Goal: Browse casually

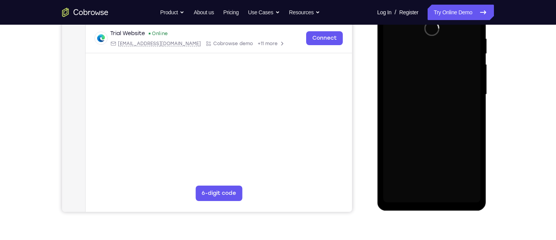
scroll to position [147, 0]
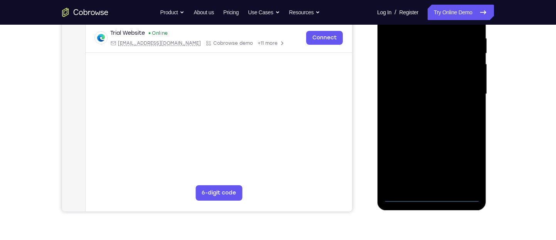
click at [433, 194] on div at bounding box center [431, 94] width 97 height 216
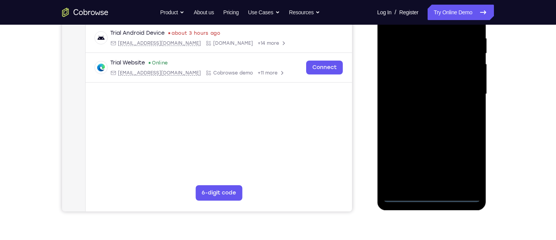
click at [462, 162] on div at bounding box center [431, 94] width 97 height 216
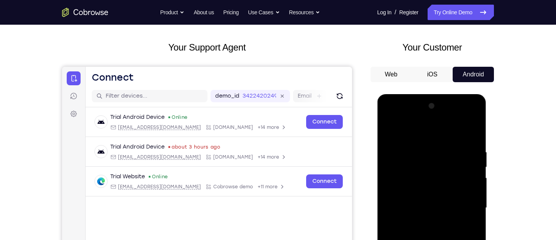
scroll to position [32, 0]
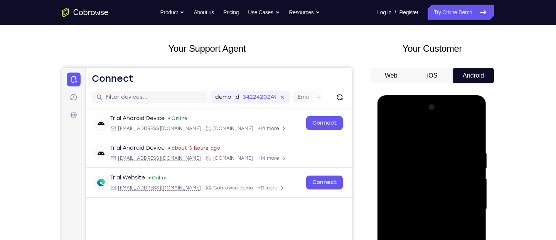
click at [441, 140] on div at bounding box center [431, 209] width 97 height 216
click at [460, 205] on div at bounding box center [431, 209] width 97 height 216
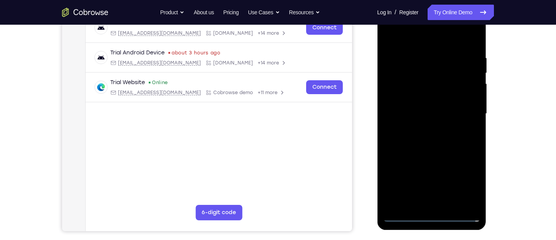
scroll to position [115, 0]
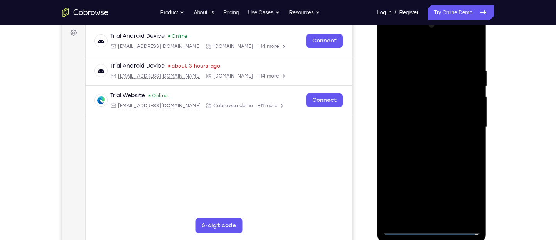
click at [427, 142] on div at bounding box center [431, 127] width 97 height 216
click at [438, 120] on div at bounding box center [431, 127] width 97 height 216
click at [437, 131] on div at bounding box center [431, 127] width 97 height 216
click at [430, 151] on div at bounding box center [431, 127] width 97 height 216
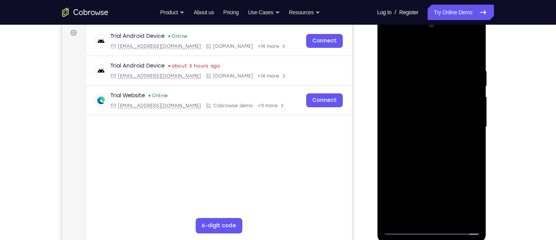
click at [430, 151] on div at bounding box center [431, 127] width 97 height 216
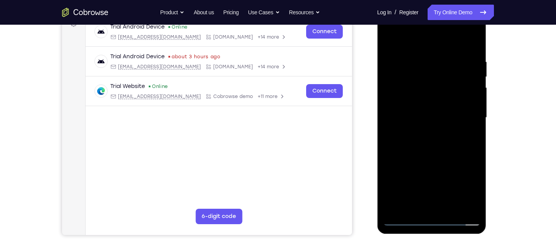
scroll to position [122, 0]
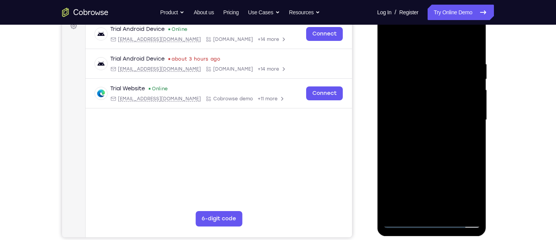
click at [466, 145] on div at bounding box center [431, 120] width 97 height 216
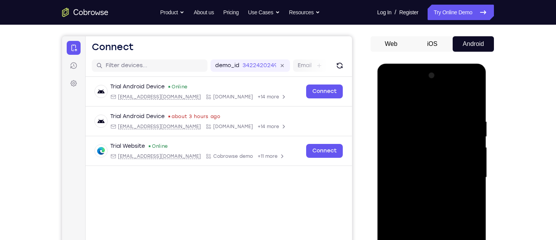
scroll to position [64, 0]
click at [477, 111] on div at bounding box center [431, 178] width 97 height 216
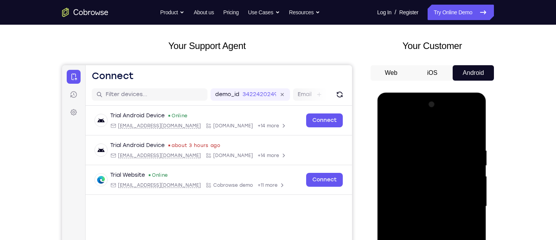
scroll to position [34, 0]
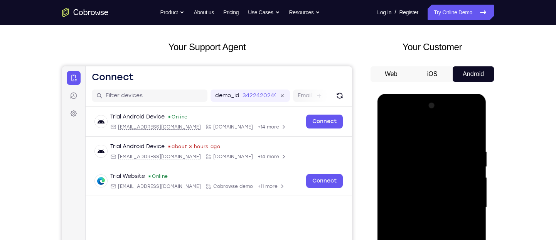
click at [396, 181] on div at bounding box center [431, 208] width 97 height 216
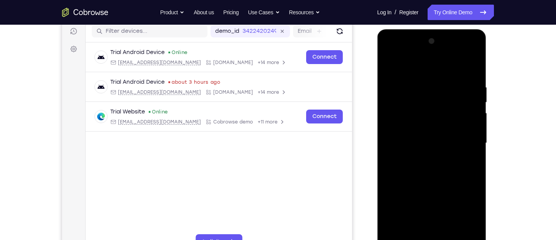
click at [429, 161] on div at bounding box center [431, 143] width 97 height 216
click at [439, 116] on div at bounding box center [431, 143] width 97 height 216
click at [443, 176] on div at bounding box center [431, 143] width 97 height 216
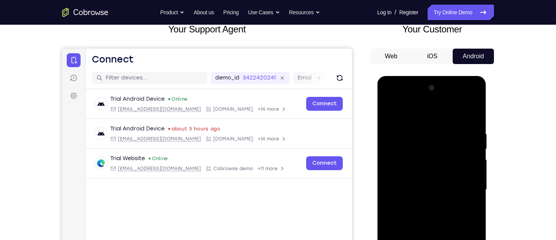
scroll to position [42, 0]
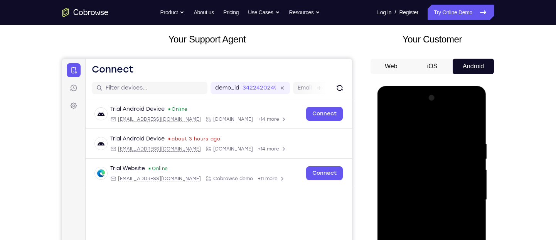
click at [438, 104] on div at bounding box center [431, 200] width 97 height 216
click at [437, 111] on div at bounding box center [431, 200] width 97 height 216
click at [398, 139] on div at bounding box center [431, 200] width 97 height 216
click at [396, 140] on div at bounding box center [431, 200] width 97 height 216
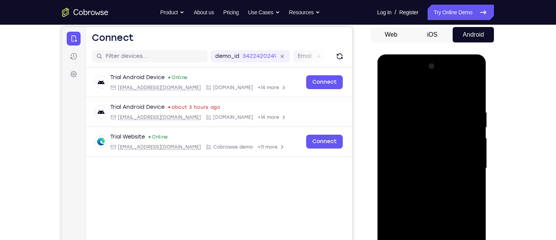
drag, startPoint x: 444, startPoint y: 201, endPoint x: 425, endPoint y: 164, distance: 41.6
click at [425, 164] on div at bounding box center [431, 168] width 97 height 216
click at [418, 162] on div at bounding box center [431, 168] width 97 height 216
click at [412, 157] on div at bounding box center [431, 168] width 97 height 216
click at [410, 177] on div at bounding box center [431, 168] width 97 height 216
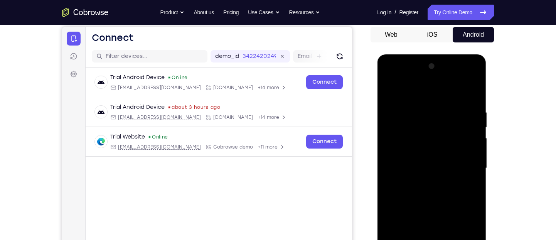
click at [414, 201] on div at bounding box center [431, 168] width 97 height 216
click at [424, 195] on div at bounding box center [431, 168] width 97 height 216
click at [420, 197] on div at bounding box center [431, 168] width 97 height 216
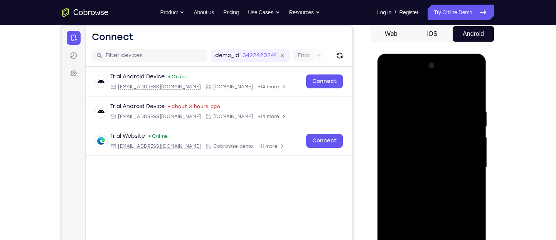
scroll to position [74, 0]
click at [427, 107] on div at bounding box center [431, 168] width 97 height 216
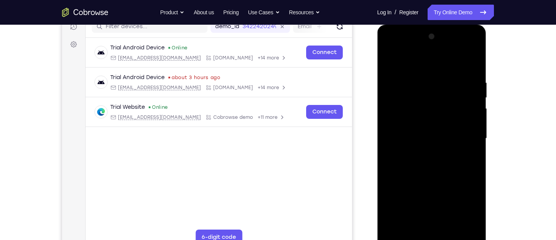
scroll to position [104, 0]
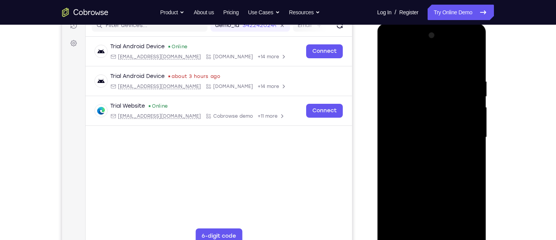
click at [478, 154] on div at bounding box center [431, 137] width 97 height 216
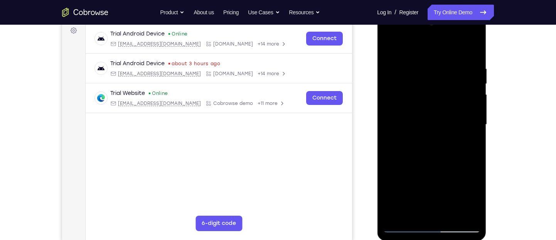
scroll to position [133, 0]
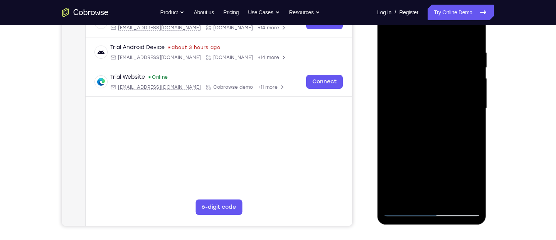
click at [434, 122] on div at bounding box center [431, 108] width 97 height 216
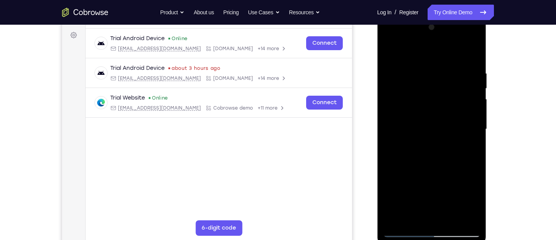
scroll to position [110, 0]
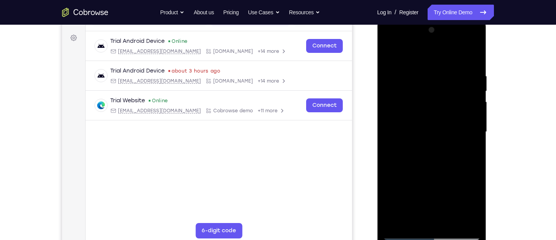
click at [473, 123] on div at bounding box center [431, 132] width 97 height 216
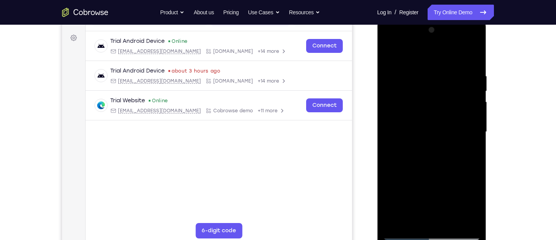
click at [473, 123] on div at bounding box center [431, 132] width 97 height 216
click at [473, 59] on div at bounding box center [431, 132] width 97 height 216
drag, startPoint x: 429, startPoint y: 180, endPoint x: 449, endPoint y: 38, distance: 143.7
click at [449, 38] on div at bounding box center [431, 132] width 97 height 216
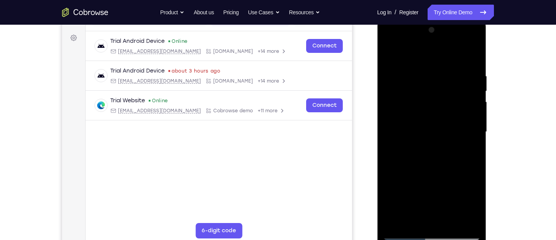
drag, startPoint x: 456, startPoint y: 100, endPoint x: 436, endPoint y: 219, distance: 121.2
click at [436, 219] on div at bounding box center [431, 132] width 97 height 216
drag, startPoint x: 447, startPoint y: 68, endPoint x: 428, endPoint y: 219, distance: 152.9
click at [428, 219] on div at bounding box center [431, 132] width 97 height 216
click at [446, 75] on div at bounding box center [431, 132] width 97 height 216
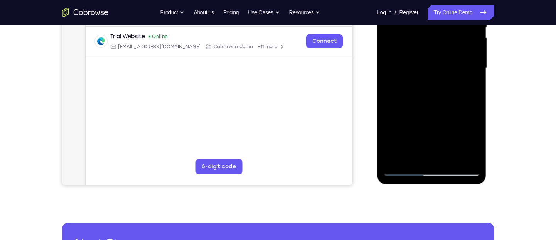
scroll to position [183, 0]
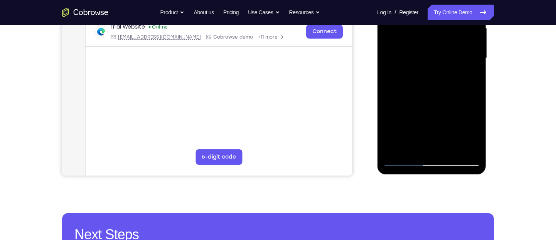
click at [466, 145] on div at bounding box center [431, 58] width 97 height 216
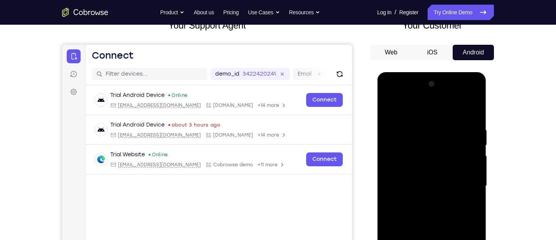
scroll to position [41, 0]
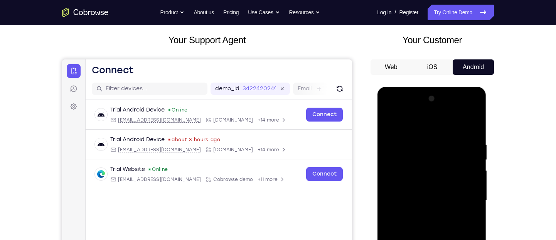
click at [473, 123] on div at bounding box center [431, 201] width 97 height 216
drag, startPoint x: 427, startPoint y: 196, endPoint x: 464, endPoint y: 24, distance: 176.4
click at [464, 87] on html "Online web based iOS Simulators and Android Emulators. Run iPhone, iPad, Mobile…" at bounding box center [432, 202] width 110 height 231
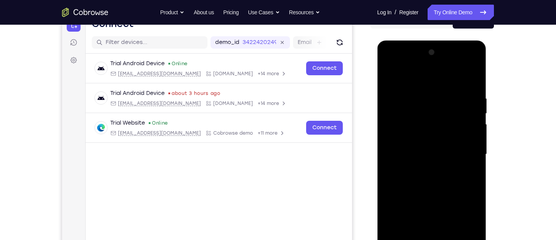
scroll to position [91, 0]
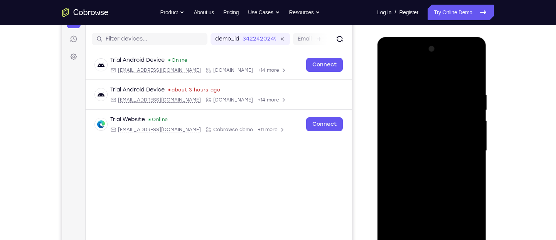
drag, startPoint x: 444, startPoint y: 145, endPoint x: 456, endPoint y: 71, distance: 75.4
click at [456, 71] on div at bounding box center [431, 151] width 97 height 216
drag, startPoint x: 412, startPoint y: 183, endPoint x: 442, endPoint y: 101, distance: 87.5
click at [442, 101] on div at bounding box center [431, 151] width 97 height 216
drag, startPoint x: 464, startPoint y: 178, endPoint x: 469, endPoint y: 142, distance: 36.2
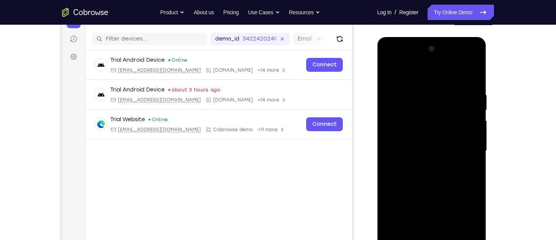
click at [469, 142] on div at bounding box center [431, 151] width 97 height 216
drag, startPoint x: 451, startPoint y: 194, endPoint x: 458, endPoint y: 84, distance: 110.2
click at [458, 84] on div at bounding box center [431, 151] width 97 height 216
drag, startPoint x: 442, startPoint y: 147, endPoint x: 455, endPoint y: 174, distance: 29.7
click at [455, 174] on div at bounding box center [431, 151] width 97 height 216
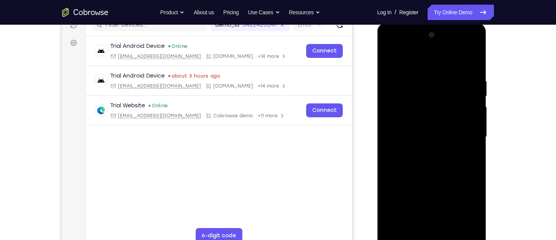
scroll to position [94, 0]
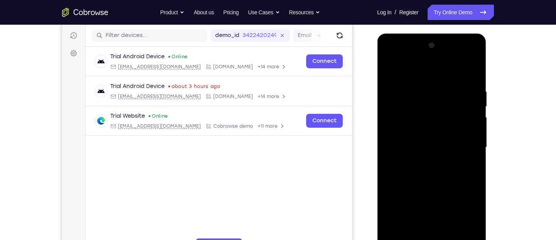
drag, startPoint x: 425, startPoint y: 186, endPoint x: 424, endPoint y: 154, distance: 32.4
click at [424, 154] on div at bounding box center [431, 147] width 97 height 216
click at [414, 176] on div at bounding box center [431, 147] width 97 height 216
click at [391, 68] on div at bounding box center [431, 147] width 97 height 216
drag, startPoint x: 427, startPoint y: 141, endPoint x: 424, endPoint y: 27, distance: 114.2
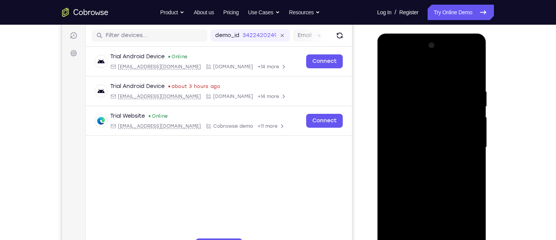
click at [424, 34] on html "Online web based iOS Simulators and Android Emulators. Run iPhone, iPad, Mobile…" at bounding box center [432, 149] width 110 height 231
drag, startPoint x: 439, startPoint y: 136, endPoint x: 447, endPoint y: 83, distance: 53.5
click at [447, 83] on div at bounding box center [431, 147] width 97 height 216
drag, startPoint x: 439, startPoint y: 165, endPoint x: 457, endPoint y: 75, distance: 92.2
click at [457, 75] on div at bounding box center [431, 147] width 97 height 216
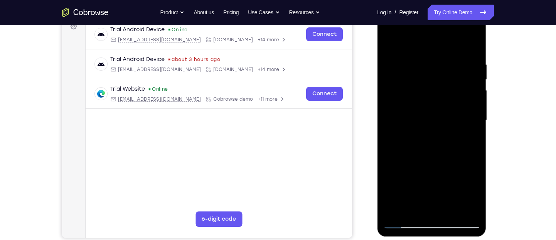
scroll to position [123, 0]
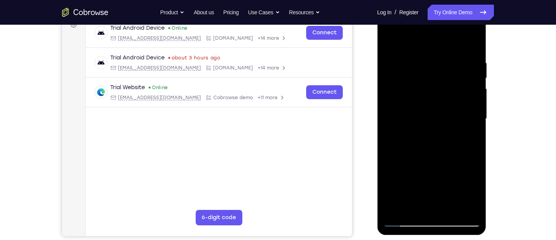
drag, startPoint x: 429, startPoint y: 179, endPoint x: 436, endPoint y: 93, distance: 85.5
click at [436, 93] on div at bounding box center [431, 119] width 97 height 216
drag, startPoint x: 442, startPoint y: 170, endPoint x: 453, endPoint y: 42, distance: 129.3
click at [453, 42] on div at bounding box center [431, 119] width 97 height 216
drag, startPoint x: 437, startPoint y: 99, endPoint x: 439, endPoint y: 171, distance: 72.2
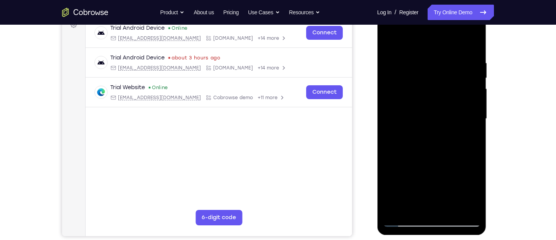
click at [439, 171] on div at bounding box center [431, 119] width 97 height 216
drag, startPoint x: 457, startPoint y: 73, endPoint x: 462, endPoint y: 35, distance: 38.1
click at [462, 35] on div at bounding box center [431, 119] width 97 height 216
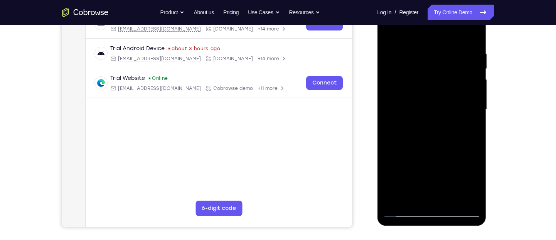
scroll to position [129, 0]
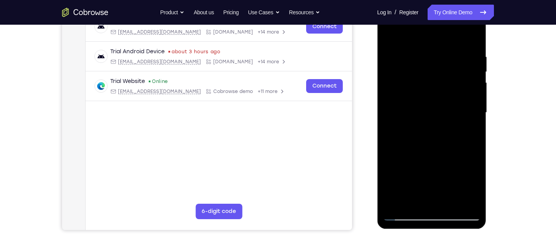
drag, startPoint x: 445, startPoint y: 132, endPoint x: 452, endPoint y: 46, distance: 86.7
click at [452, 46] on div at bounding box center [431, 113] width 97 height 216
drag, startPoint x: 443, startPoint y: 166, endPoint x: 451, endPoint y: 78, distance: 89.1
click at [451, 78] on div at bounding box center [431, 113] width 97 height 216
drag, startPoint x: 440, startPoint y: 159, endPoint x: 453, endPoint y: 67, distance: 93.6
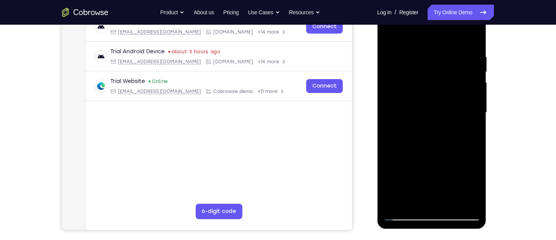
click at [453, 67] on div at bounding box center [431, 113] width 97 height 216
drag, startPoint x: 453, startPoint y: 176, endPoint x: 460, endPoint y: 86, distance: 90.1
click at [460, 86] on div at bounding box center [431, 113] width 97 height 216
drag, startPoint x: 450, startPoint y: 174, endPoint x: 453, endPoint y: 86, distance: 88.0
click at [453, 86] on div at bounding box center [431, 113] width 97 height 216
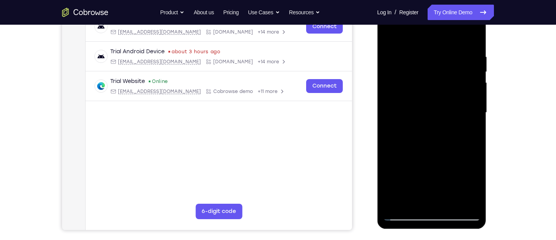
drag, startPoint x: 445, startPoint y: 144, endPoint x: 451, endPoint y: 54, distance: 89.7
click at [451, 54] on div at bounding box center [431, 113] width 97 height 216
drag, startPoint x: 444, startPoint y: 170, endPoint x: 441, endPoint y: 61, distance: 108.4
click at [441, 61] on div at bounding box center [431, 113] width 97 height 216
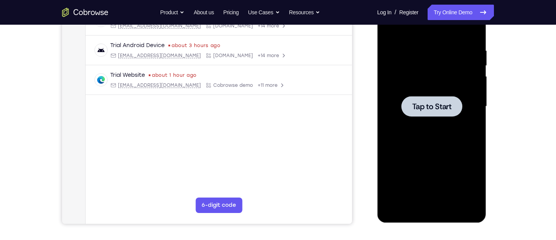
scroll to position [0, 0]
